Goal: Task Accomplishment & Management: Complete application form

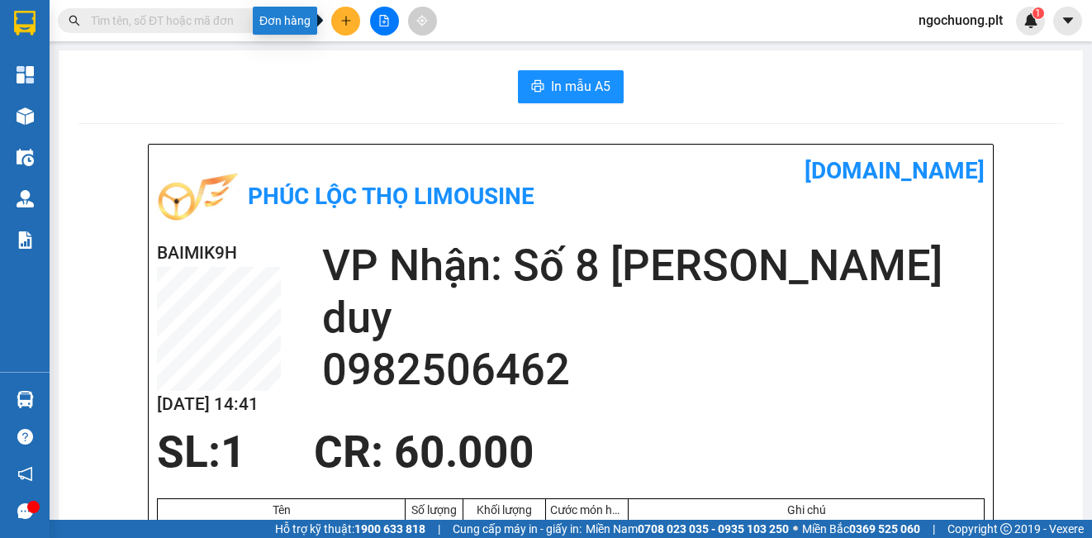
click at [346, 21] on icon "plus" at bounding box center [345, 20] width 1 height 9
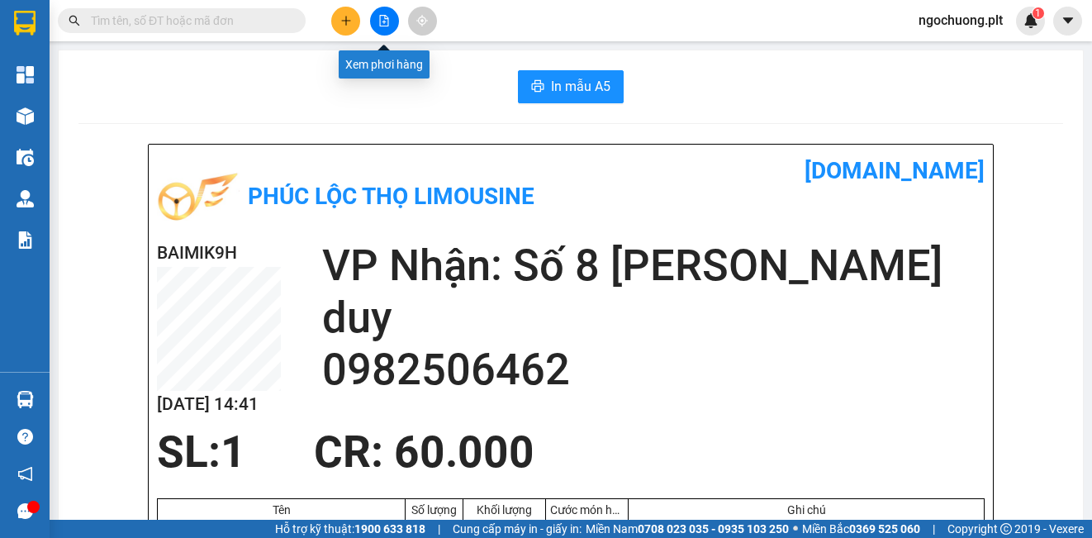
click at [391, 55] on div "Xem phơi hàng" at bounding box center [384, 64] width 91 height 28
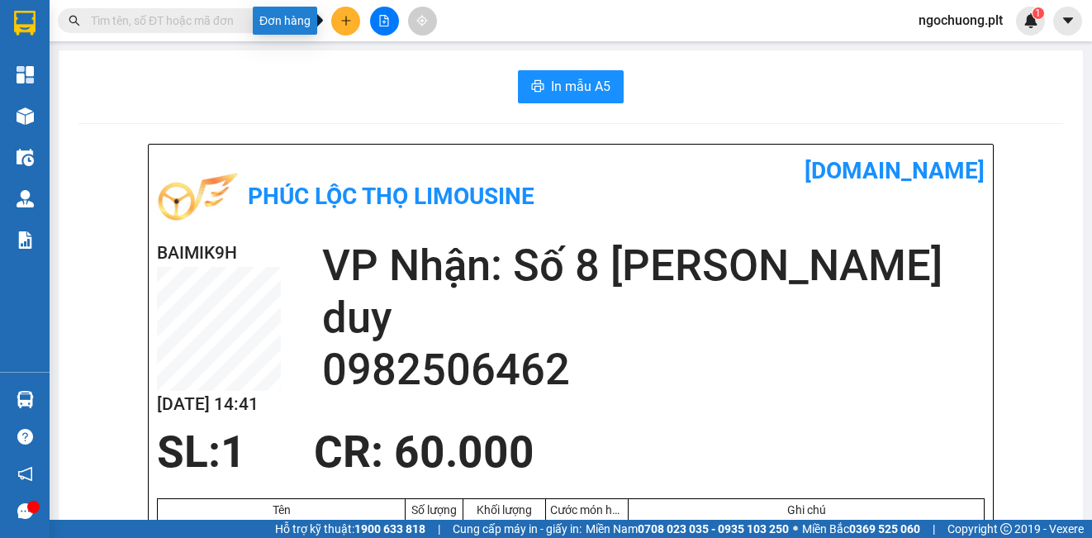
click at [344, 21] on icon "plus" at bounding box center [345, 20] width 9 height 1
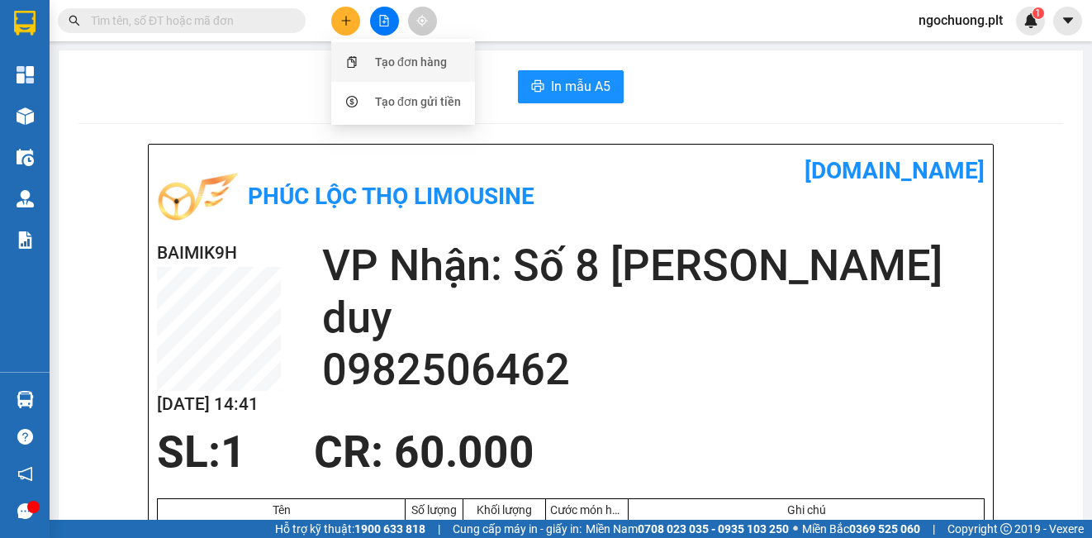
click at [405, 65] on div "Tạo đơn hàng" at bounding box center [411, 62] width 72 height 18
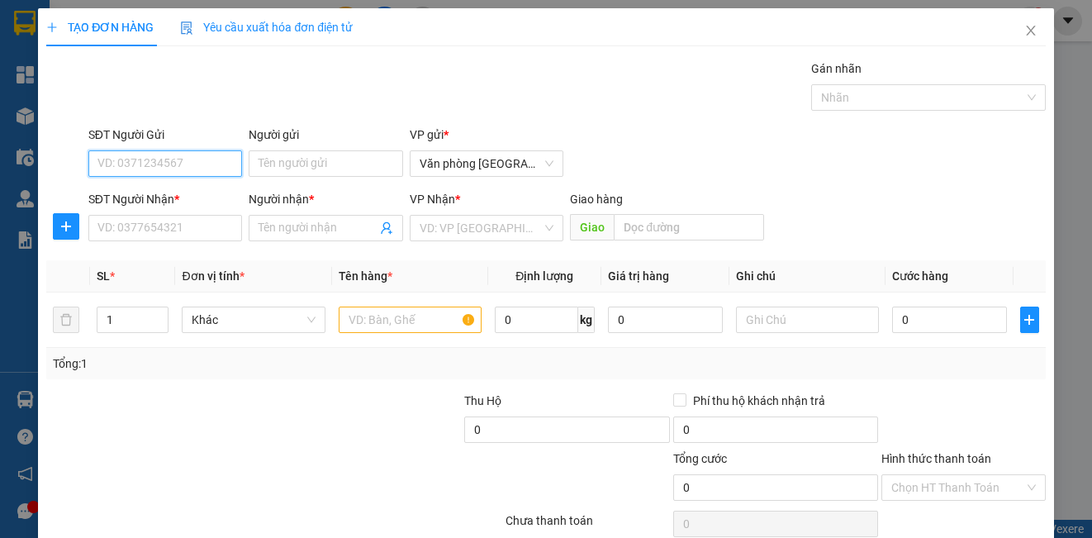
drag, startPoint x: 163, startPoint y: 164, endPoint x: 170, endPoint y: 159, distance: 8.9
click at [164, 161] on input "SĐT Người Gửi" at bounding box center [165, 163] width 154 height 26
type input "0859896886"
click at [138, 198] on div "0859896886 - ninh" at bounding box center [163, 196] width 132 height 18
type input "ninh"
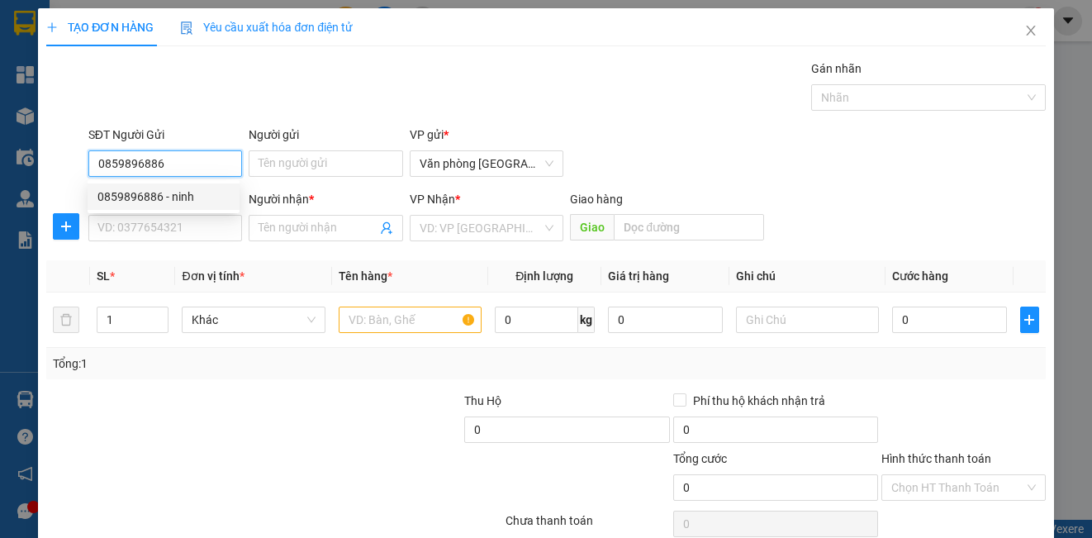
type input "0973010000"
type input "quỳnh"
type input "40.000"
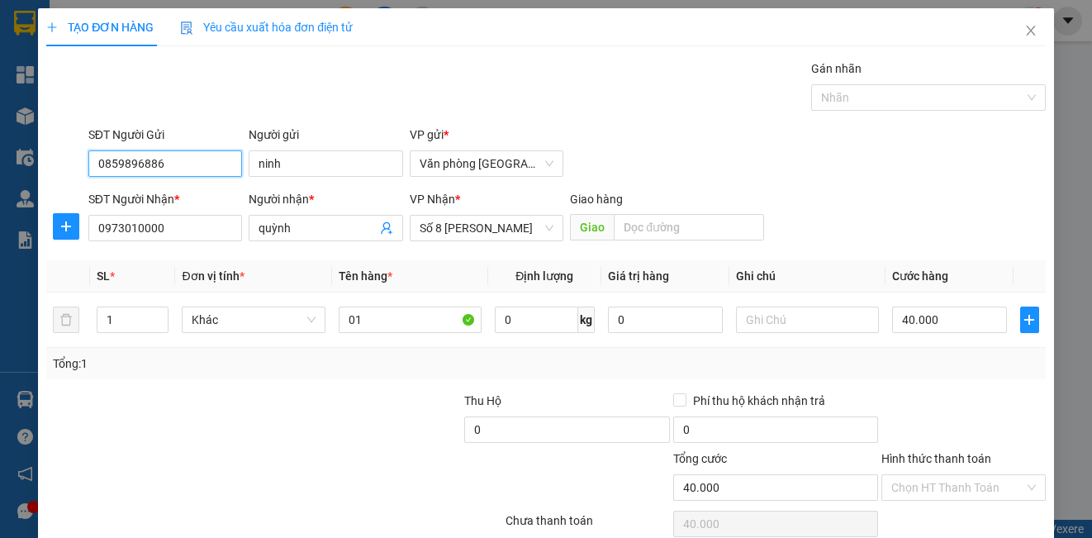
type input "0859896886"
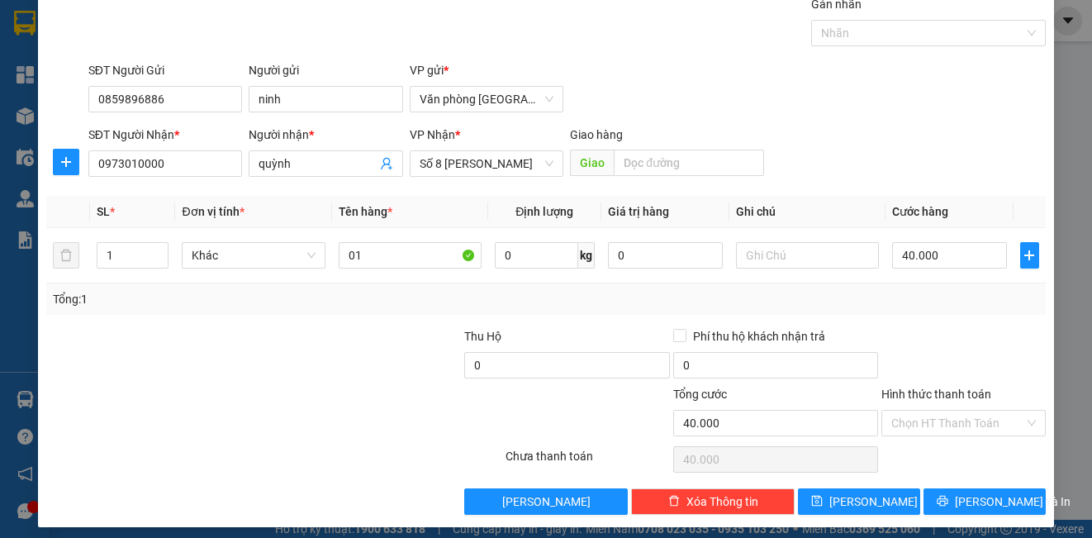
scroll to position [67, 0]
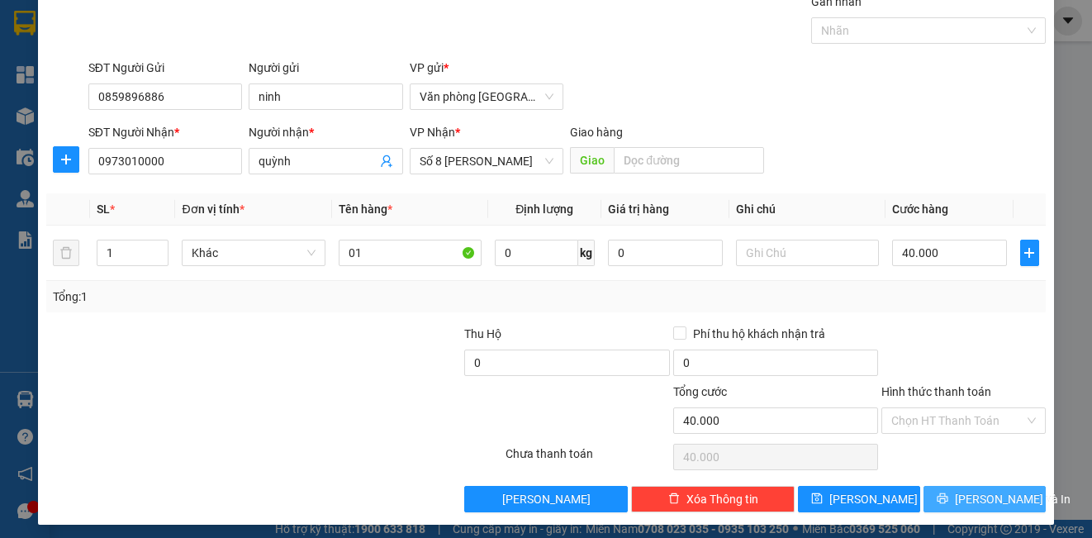
click at [984, 500] on span "[PERSON_NAME] và In" at bounding box center [1013, 499] width 116 height 18
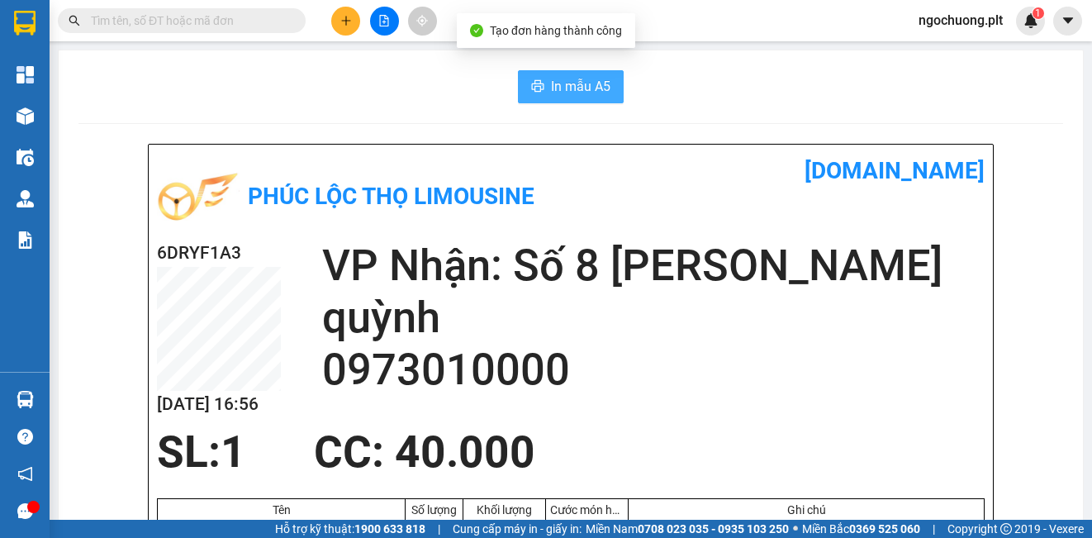
click at [563, 91] on span "In mẫu A5" at bounding box center [580, 86] width 59 height 21
